Goal: Task Accomplishment & Management: Manage account settings

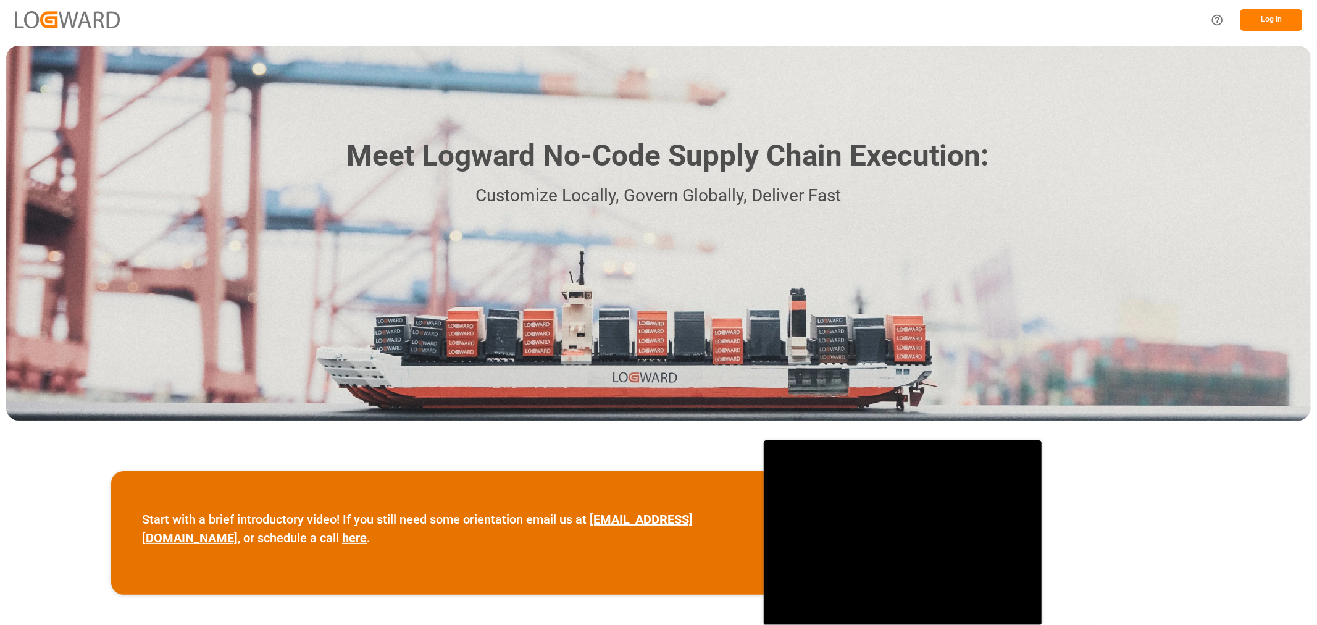
click at [1273, 16] on button "Log In" at bounding box center [1271, 20] width 62 height 22
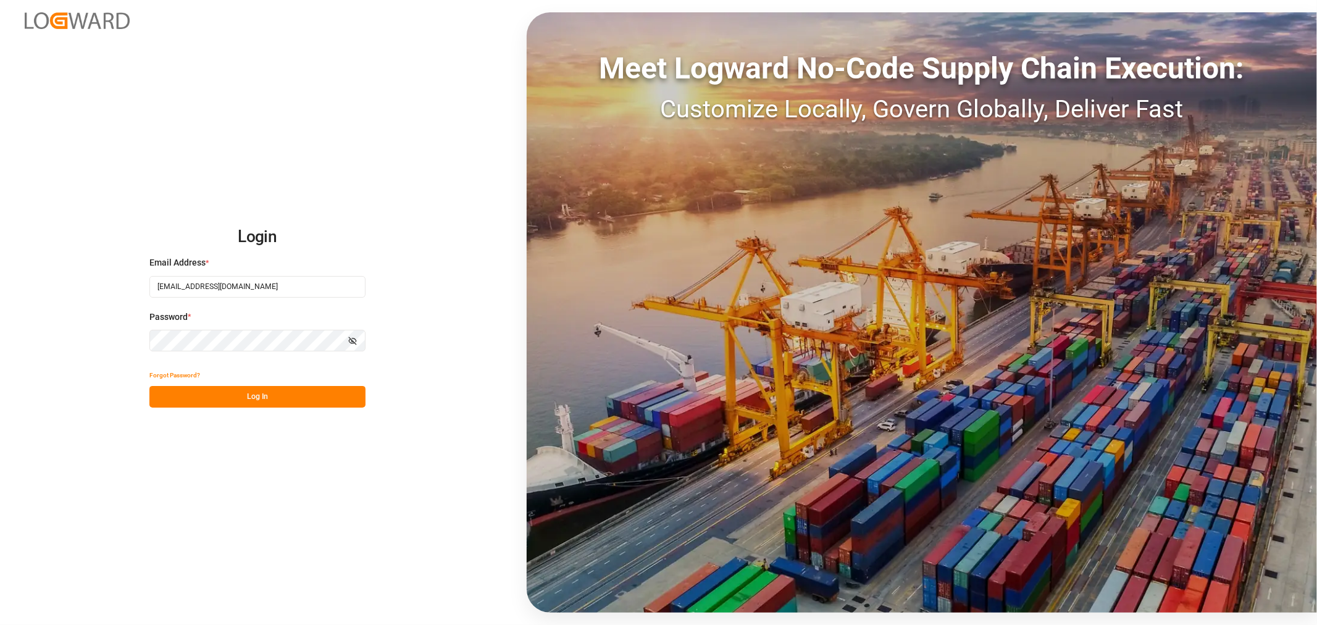
click at [256, 404] on button "Log In" at bounding box center [257, 397] width 216 height 22
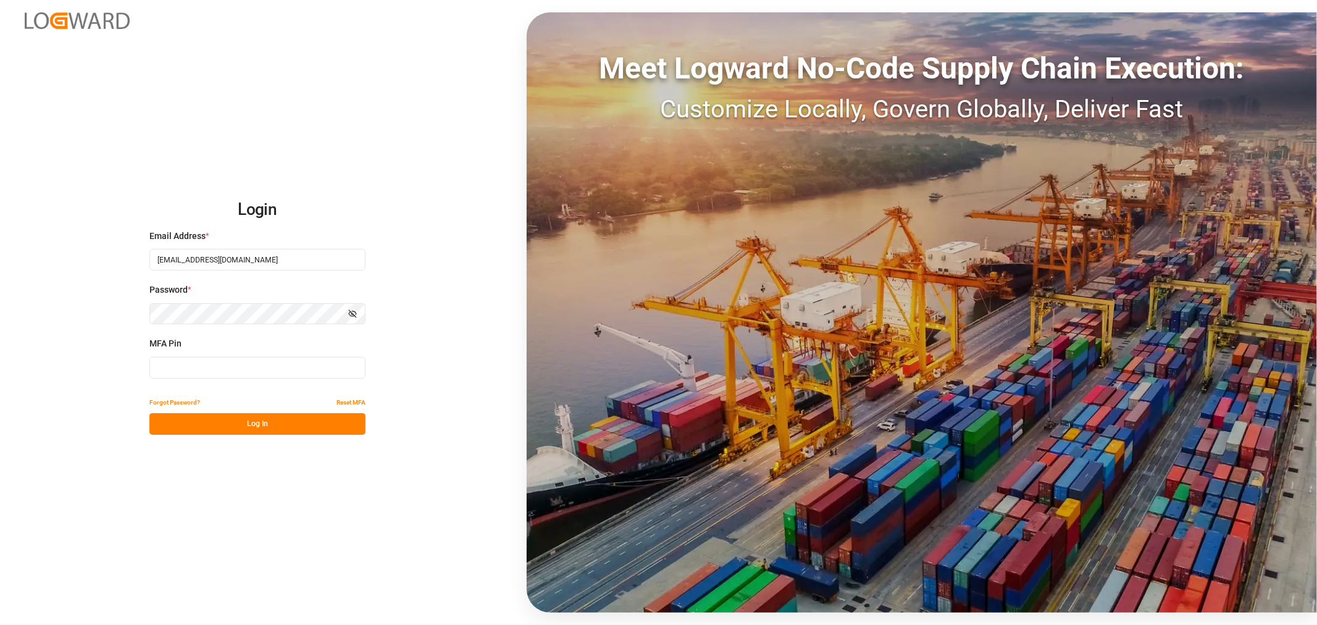
click at [200, 366] on input at bounding box center [257, 368] width 216 height 22
type input "526992"
click at [251, 429] on button "Log In" at bounding box center [257, 424] width 216 height 22
